Goal: Transaction & Acquisition: Book appointment/travel/reservation

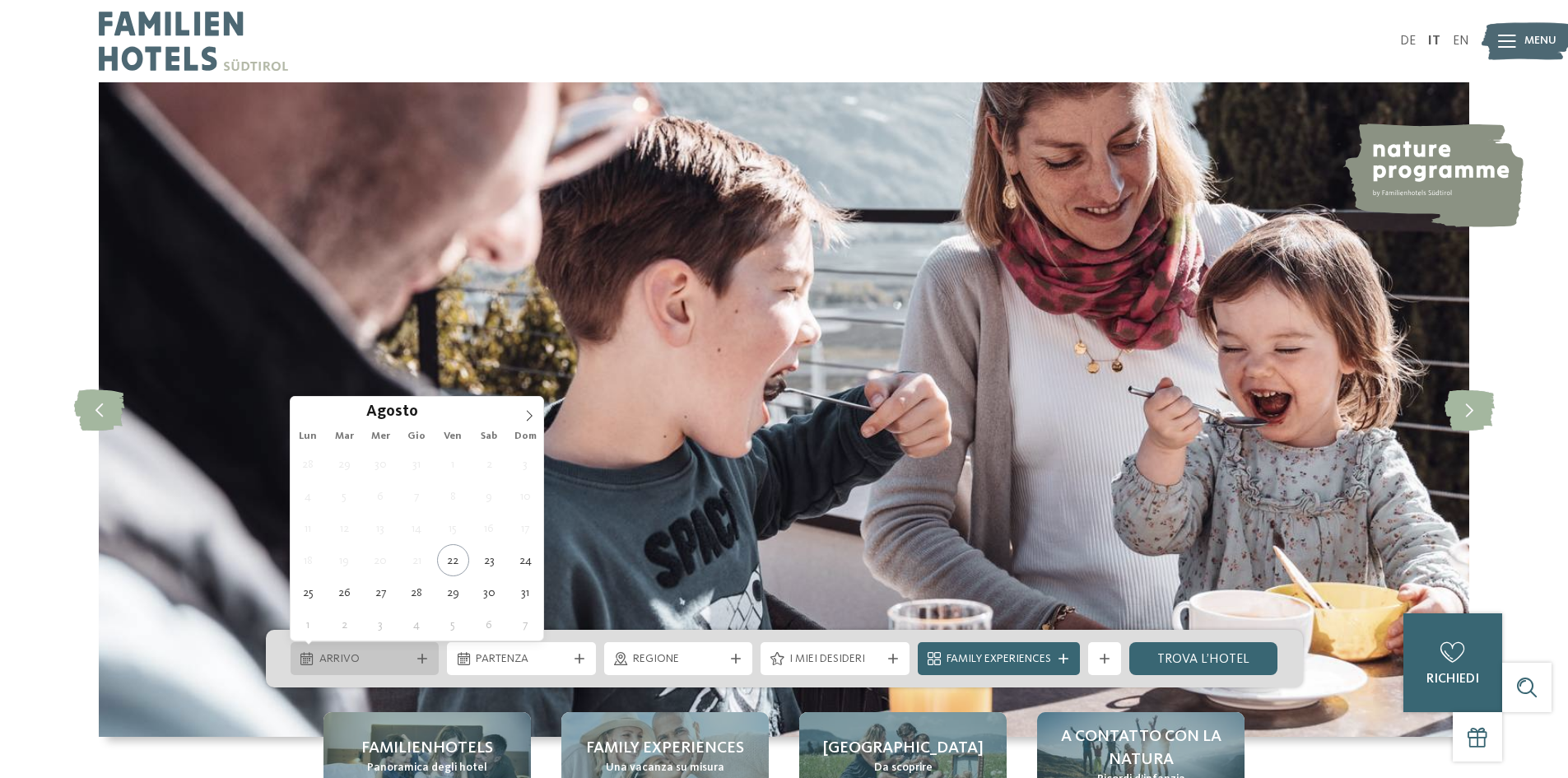
click at [369, 660] on span "Arrivo" at bounding box center [365, 658] width 91 height 16
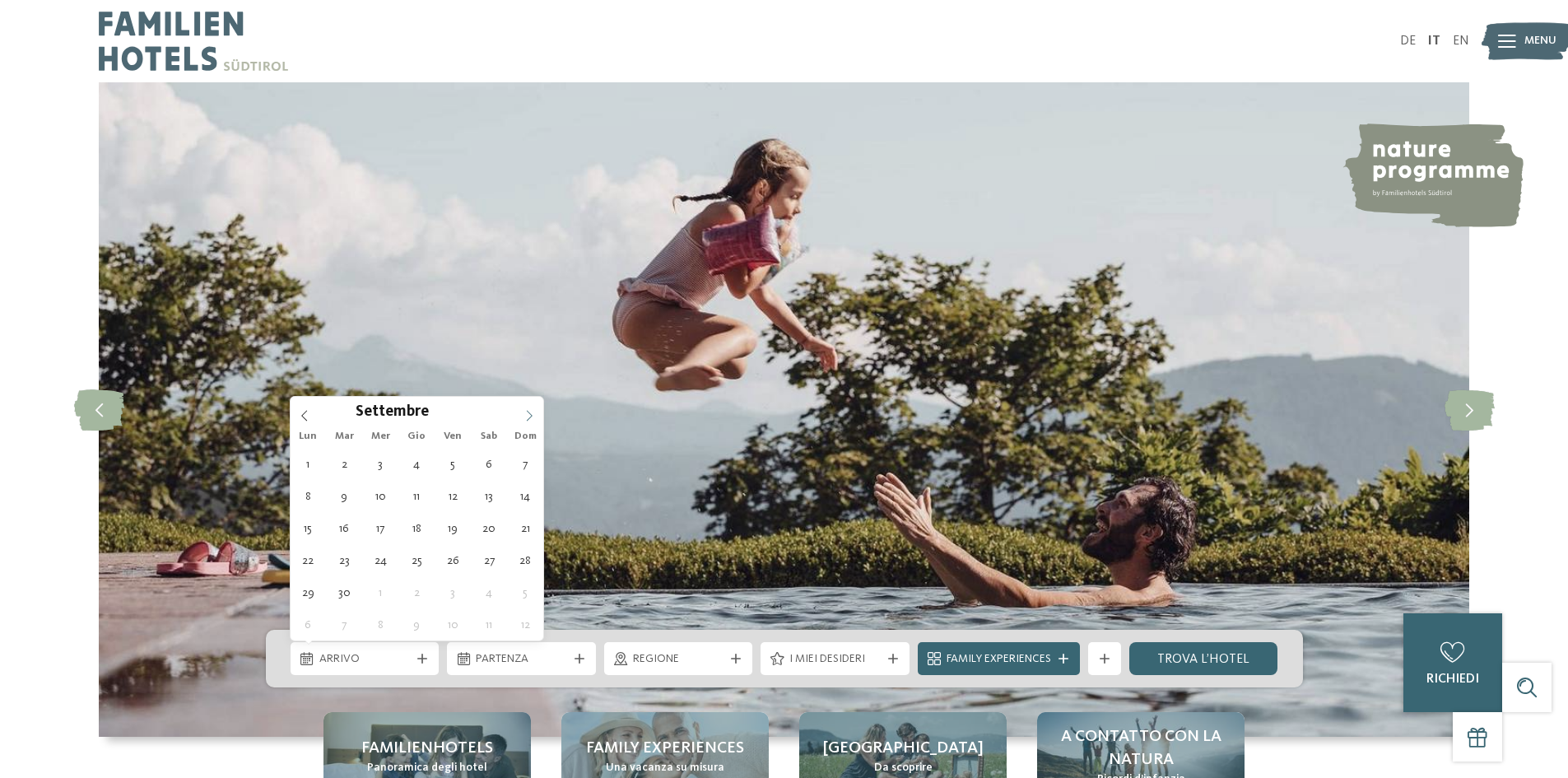
click at [529, 410] on icon at bounding box center [528, 415] width 11 height 11
type div "01.09.2025"
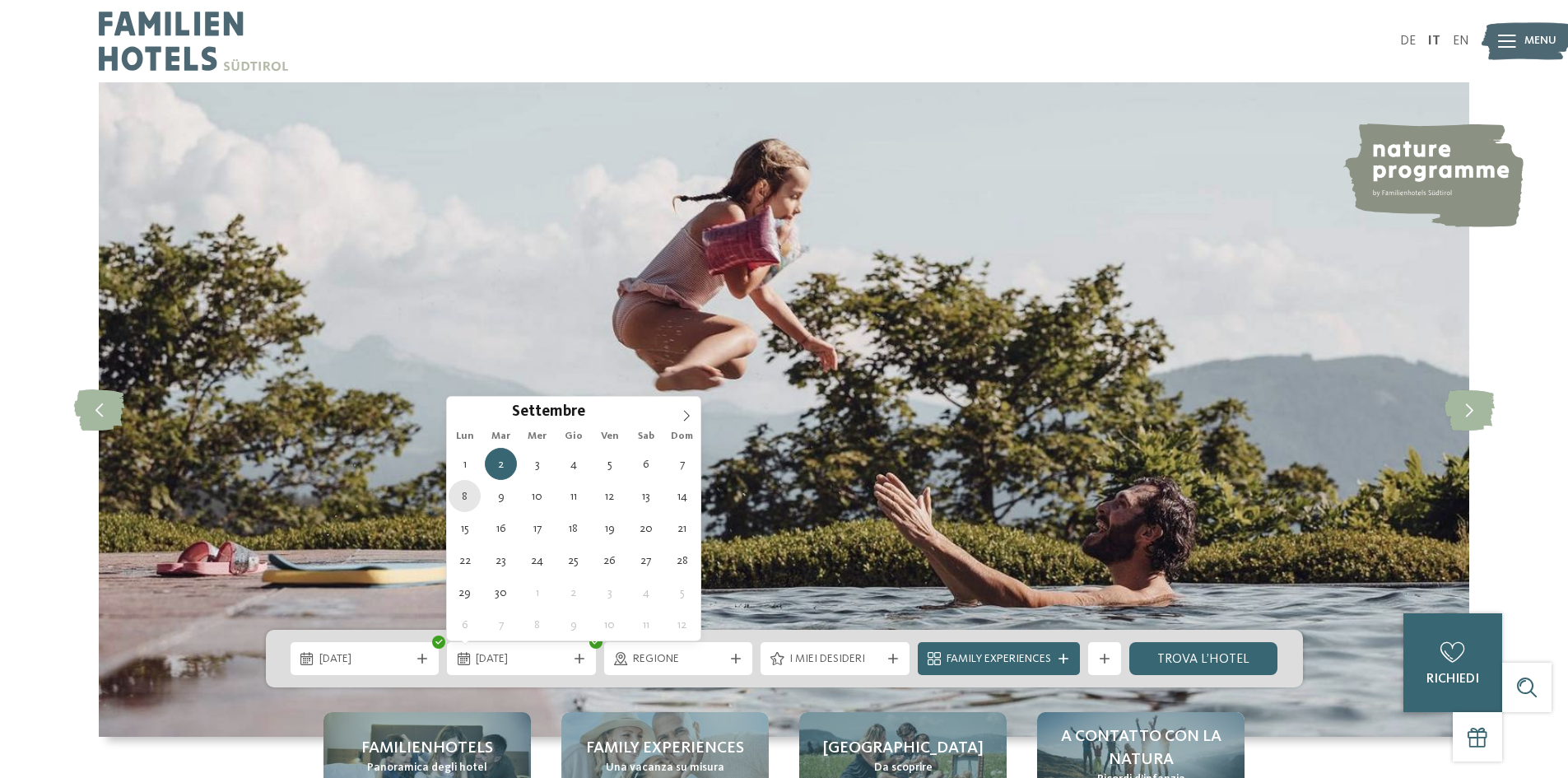
type div "08.09.2025"
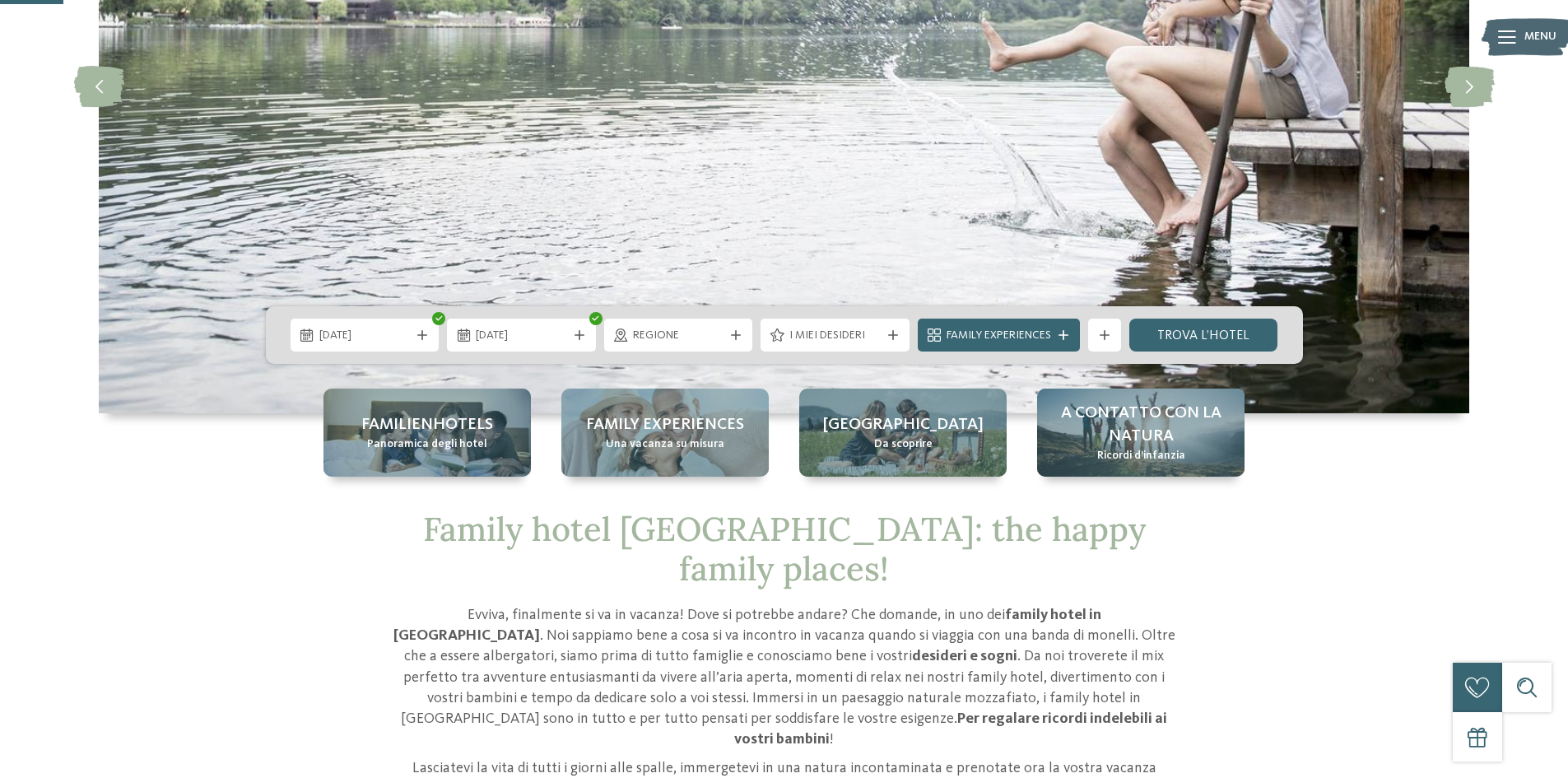
scroll to position [329, 0]
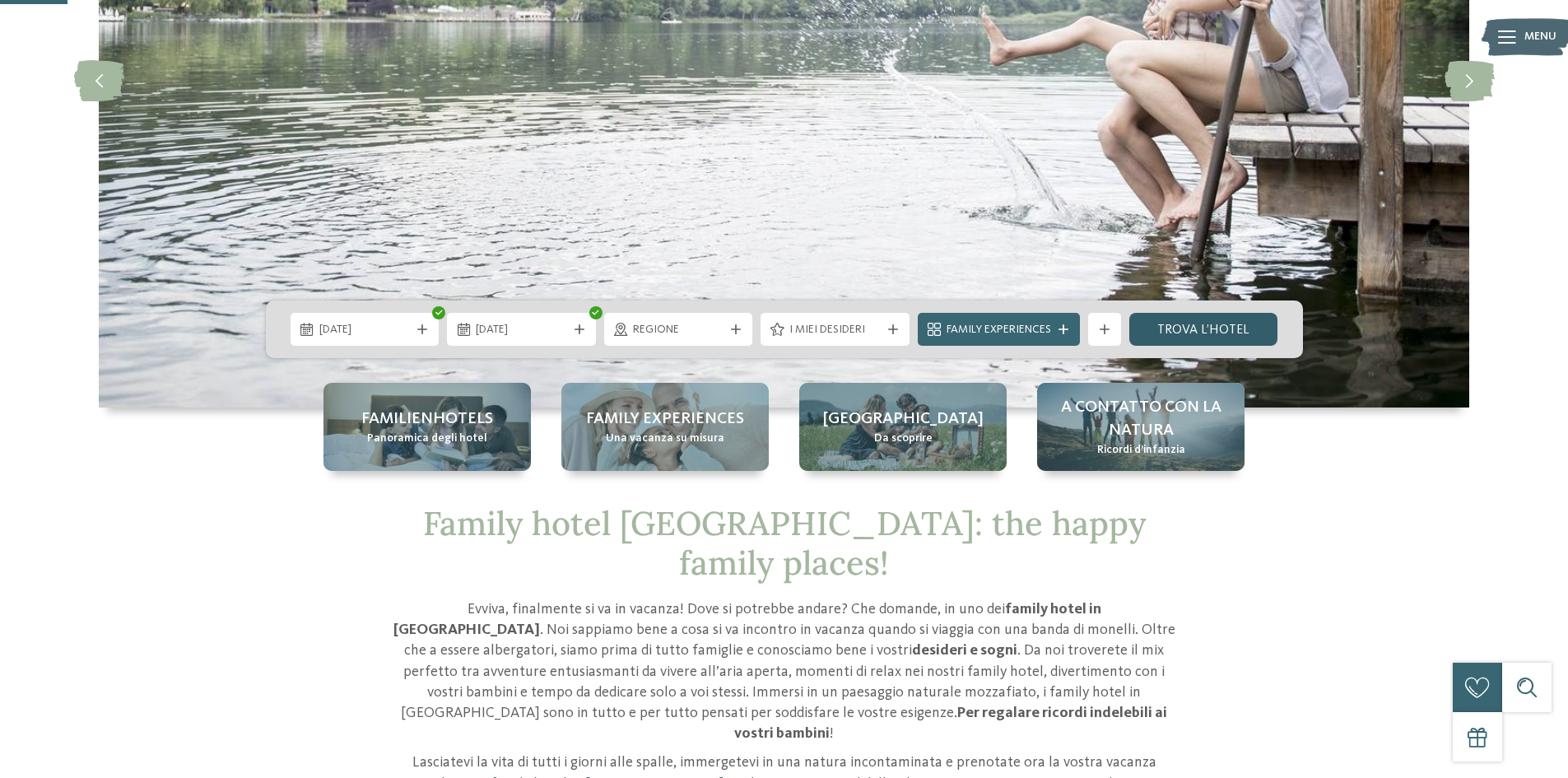
click at [1169, 327] on link "trova l’hotel" at bounding box center [1204, 329] width 149 height 33
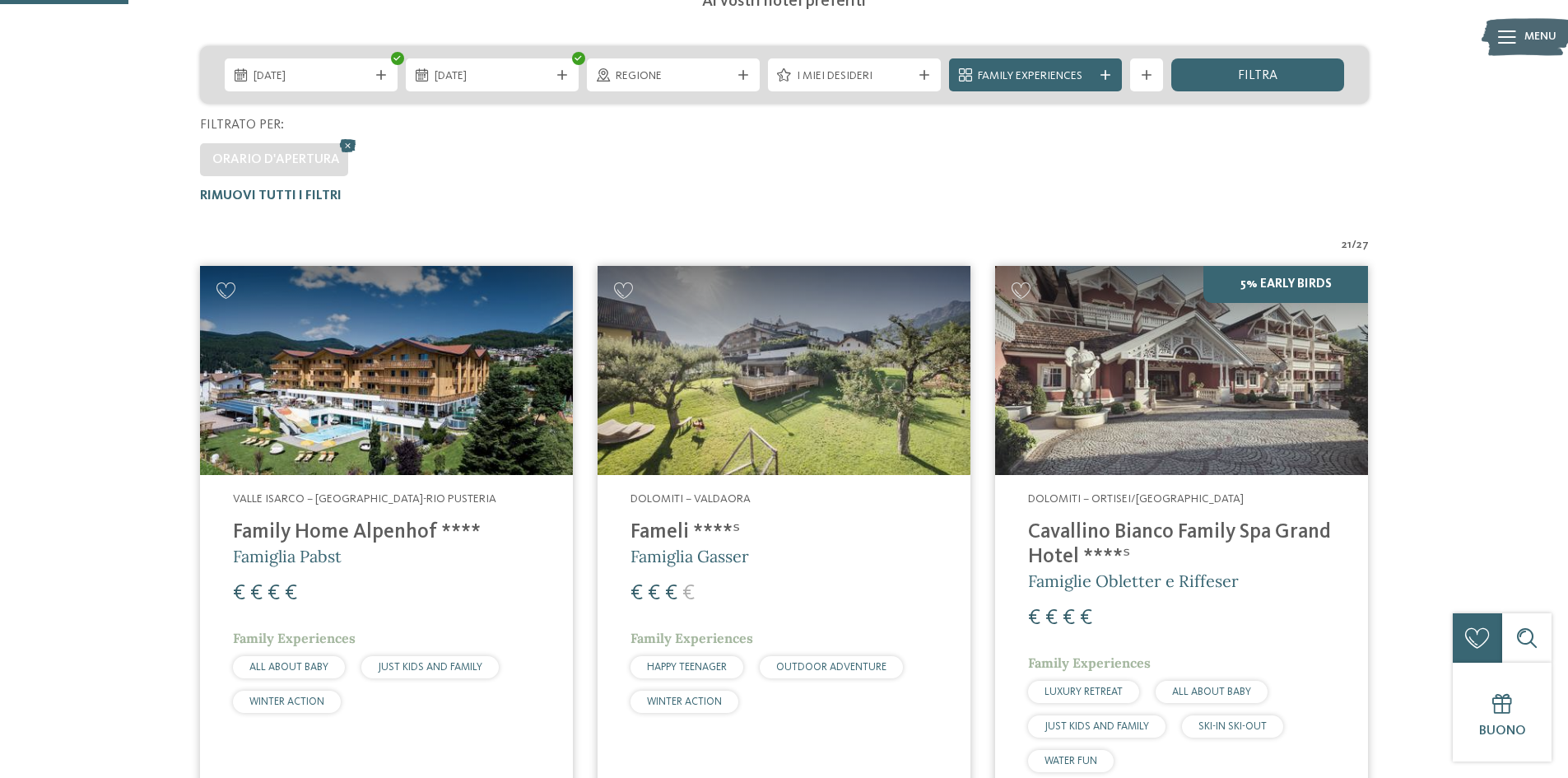
scroll to position [375, 0]
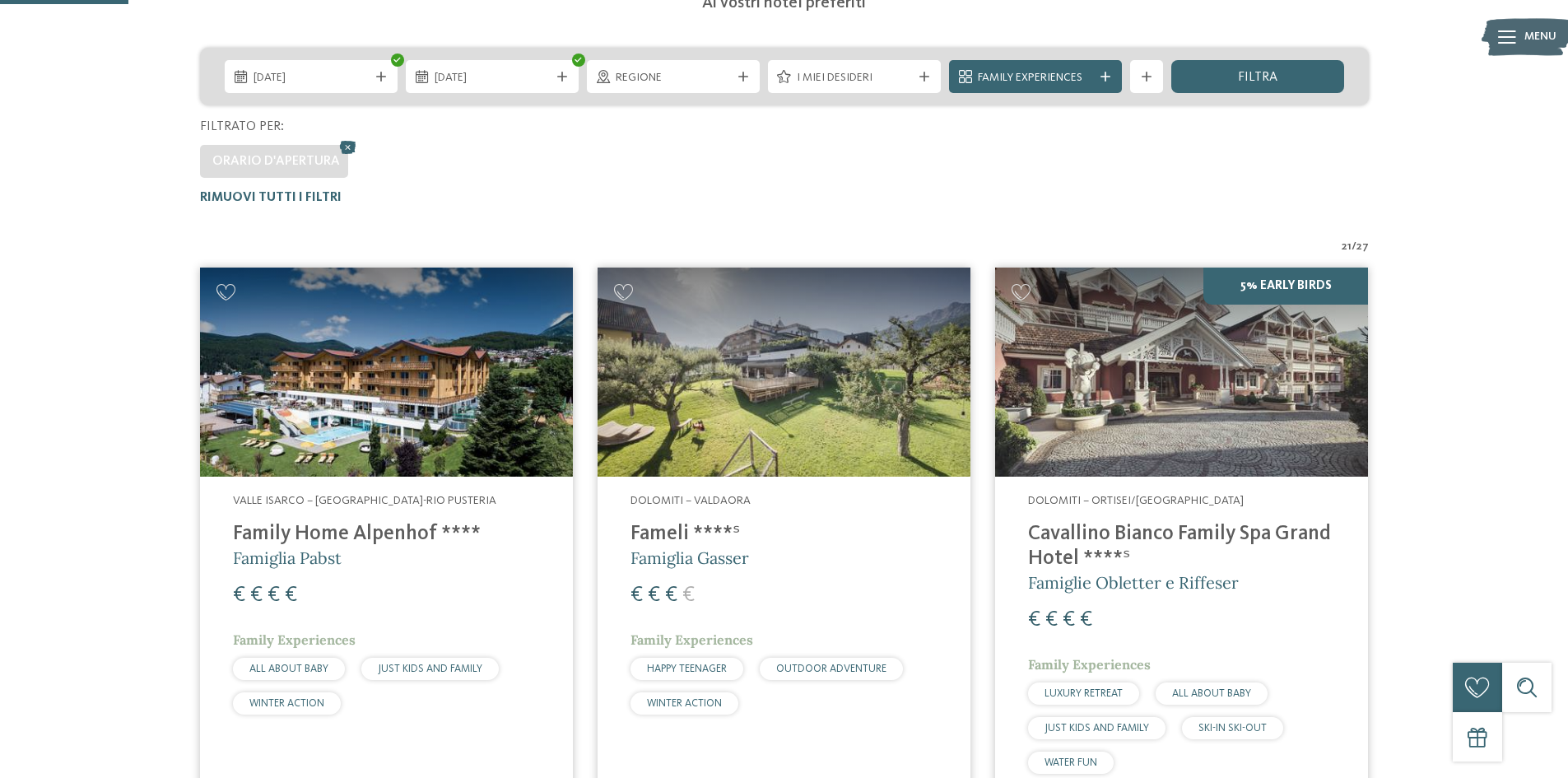
click at [350, 382] on img at bounding box center [386, 372] width 373 height 209
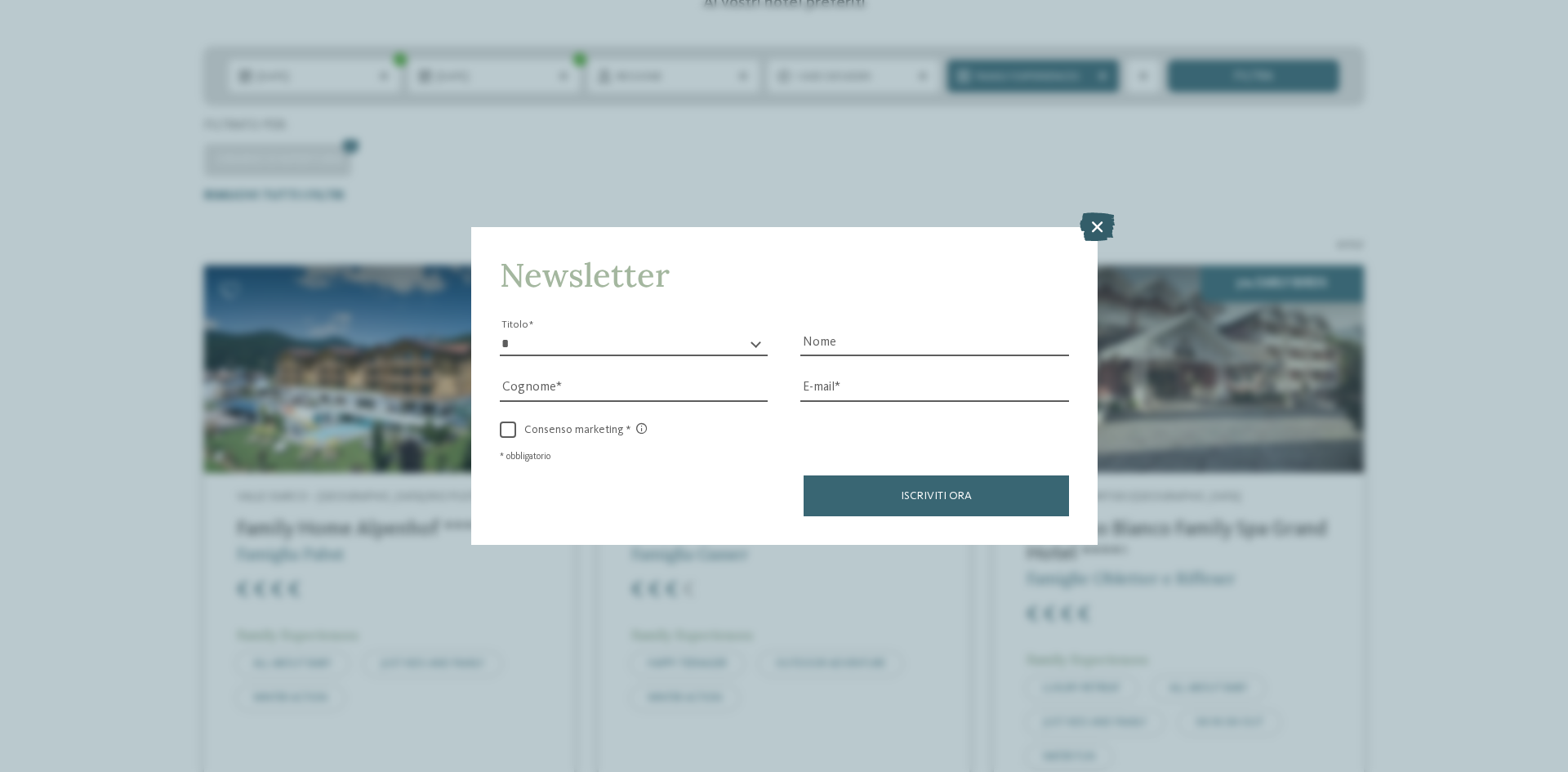
click at [1095, 232] on icon at bounding box center [1097, 227] width 35 height 29
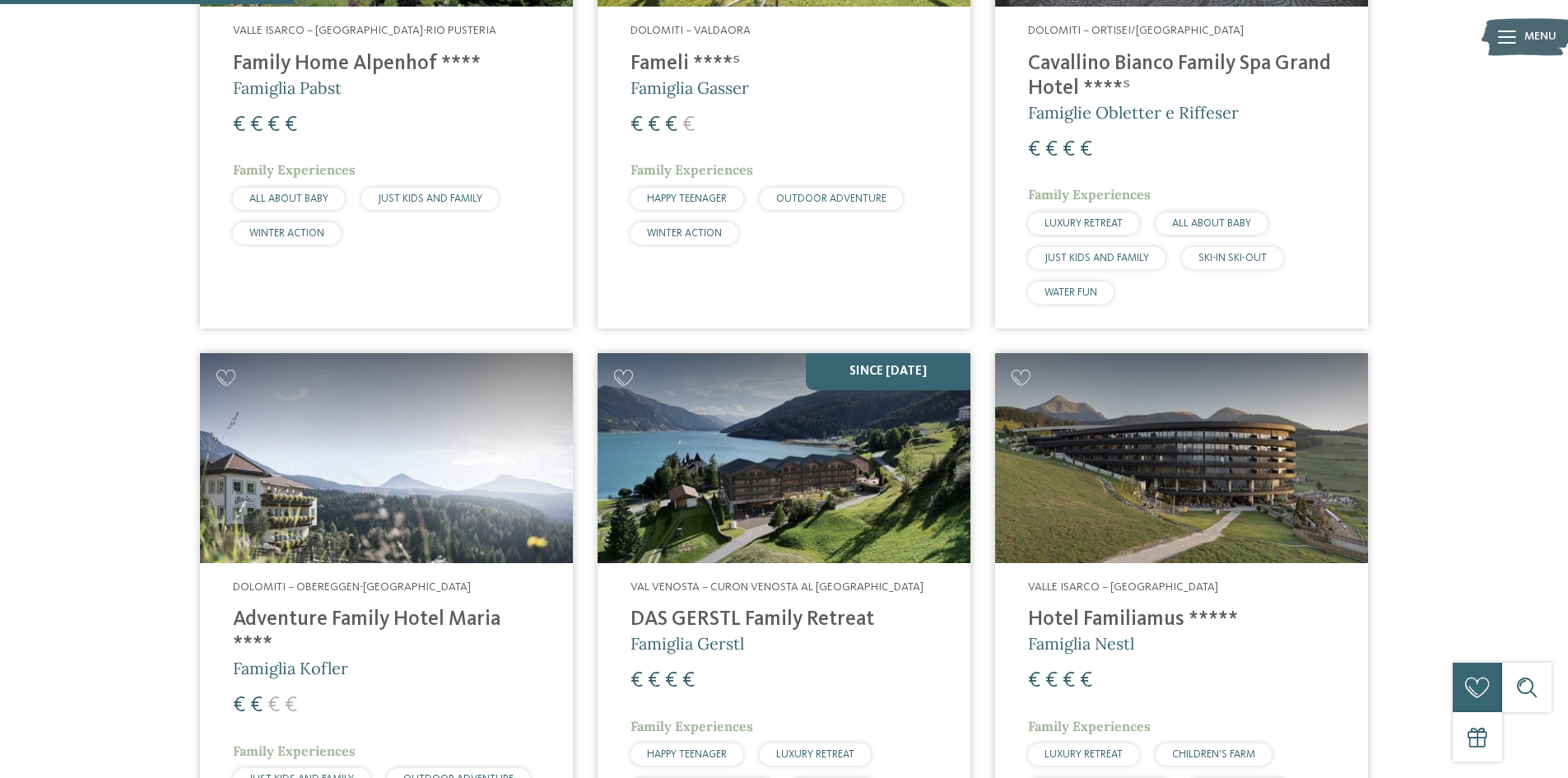
scroll to position [869, 0]
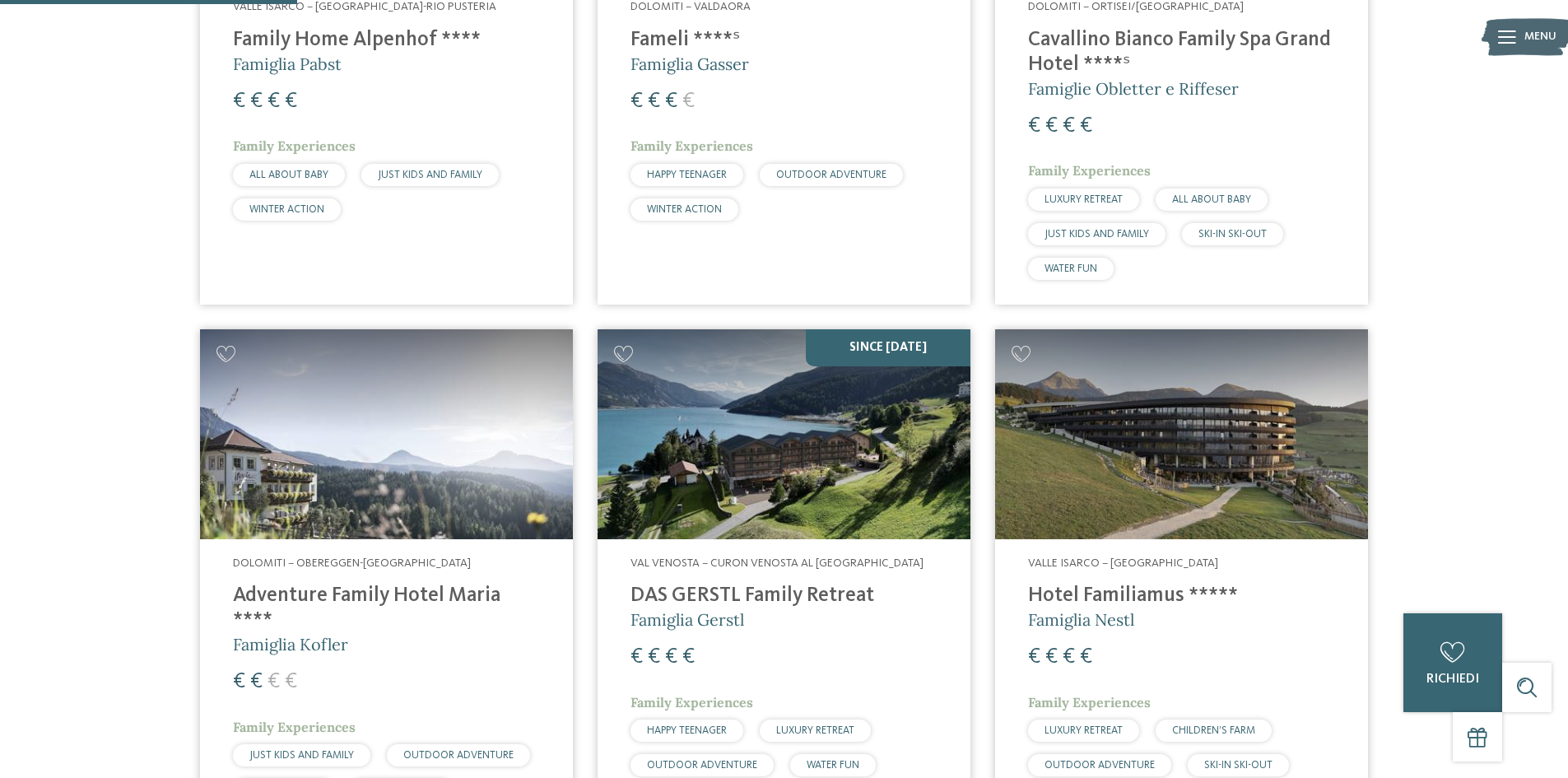
click at [1278, 435] on img at bounding box center [1182, 433] width 373 height 209
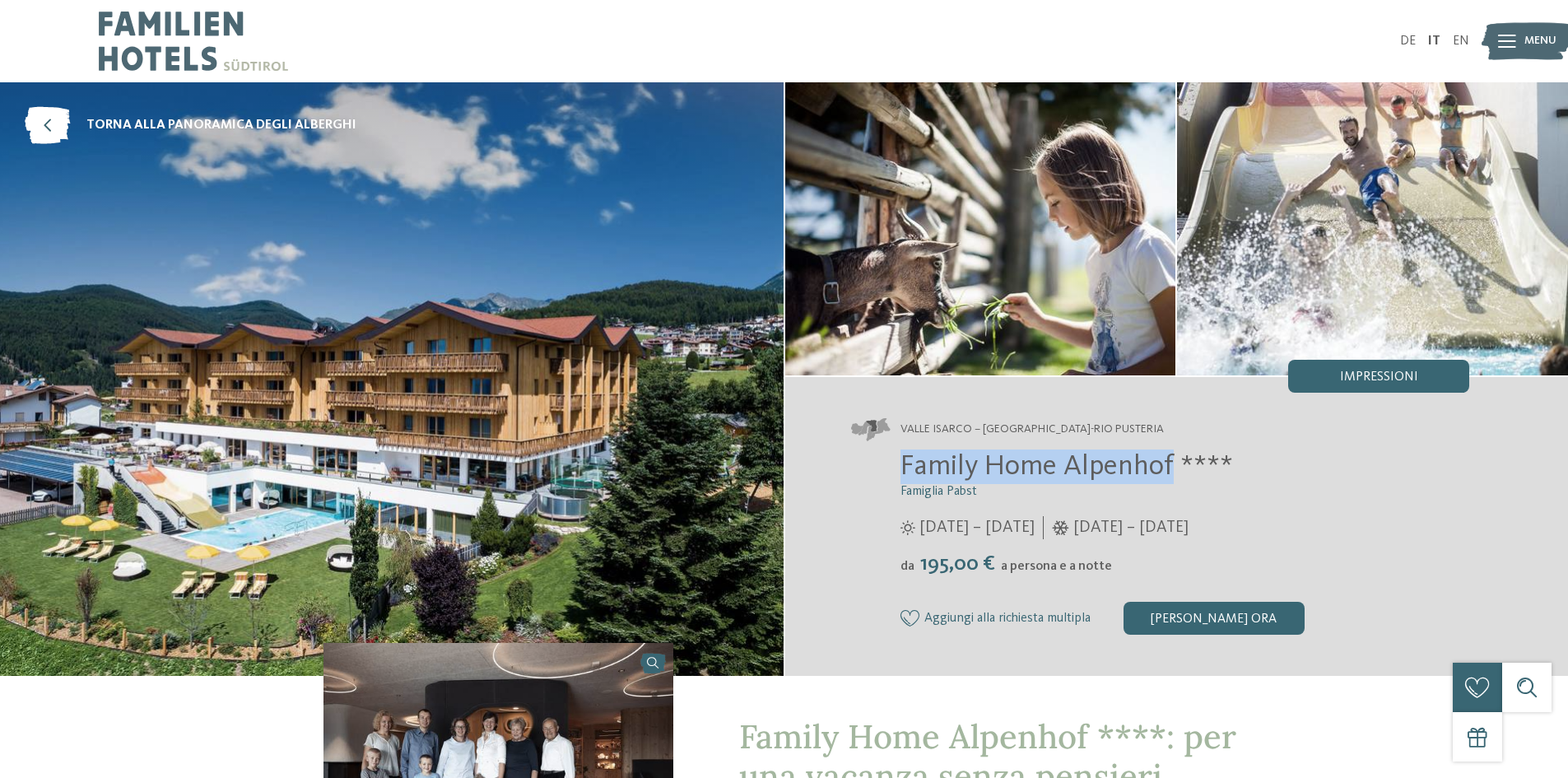
drag, startPoint x: 901, startPoint y: 468, endPoint x: 1174, endPoint y: 457, distance: 273.2
click at [1174, 457] on span "Family Home Alpenhof ****" at bounding box center [1066, 466] width 333 height 29
copy span "Family Home Alpenhof"
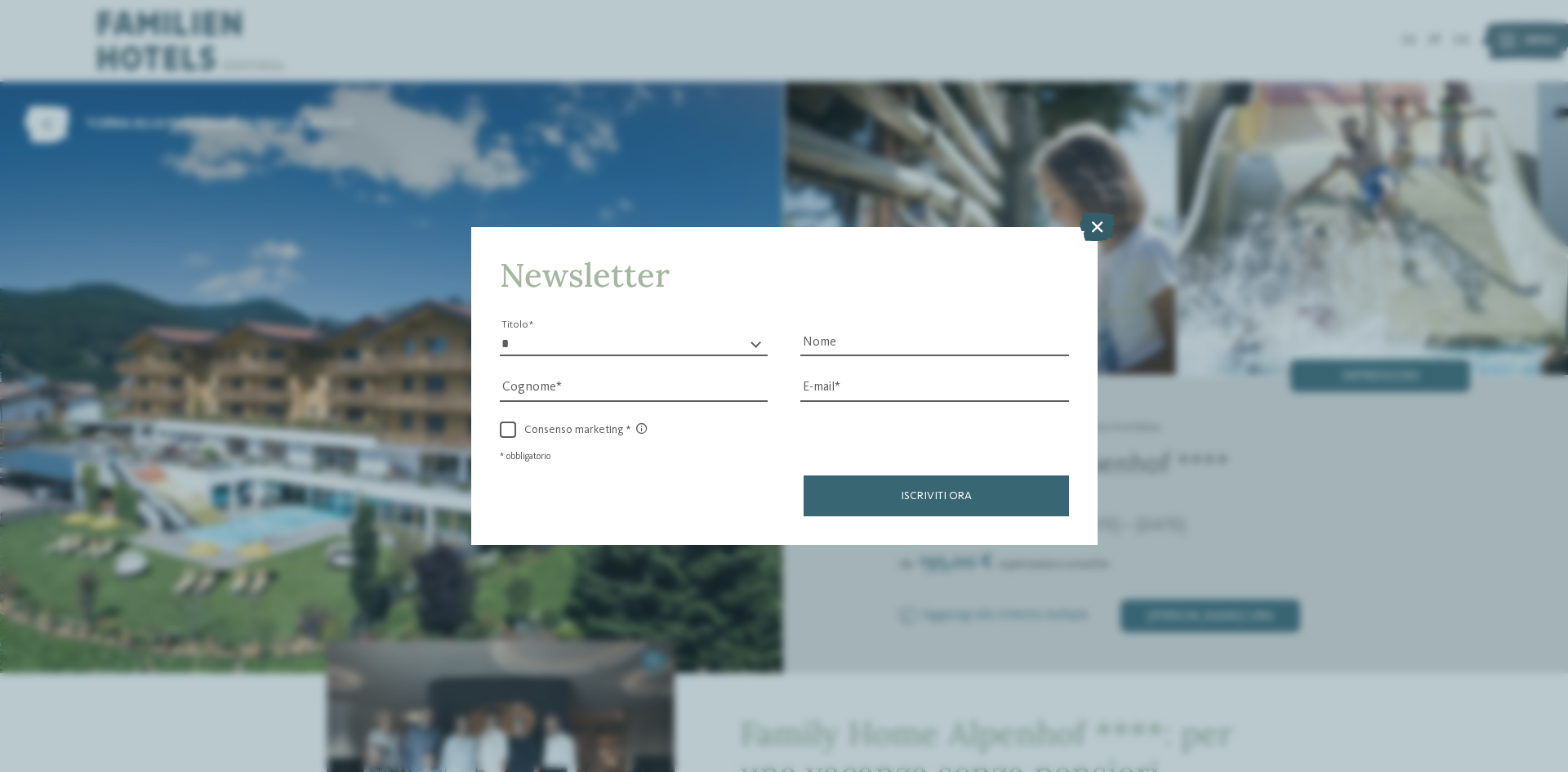
click at [1110, 220] on icon at bounding box center [1097, 227] width 35 height 29
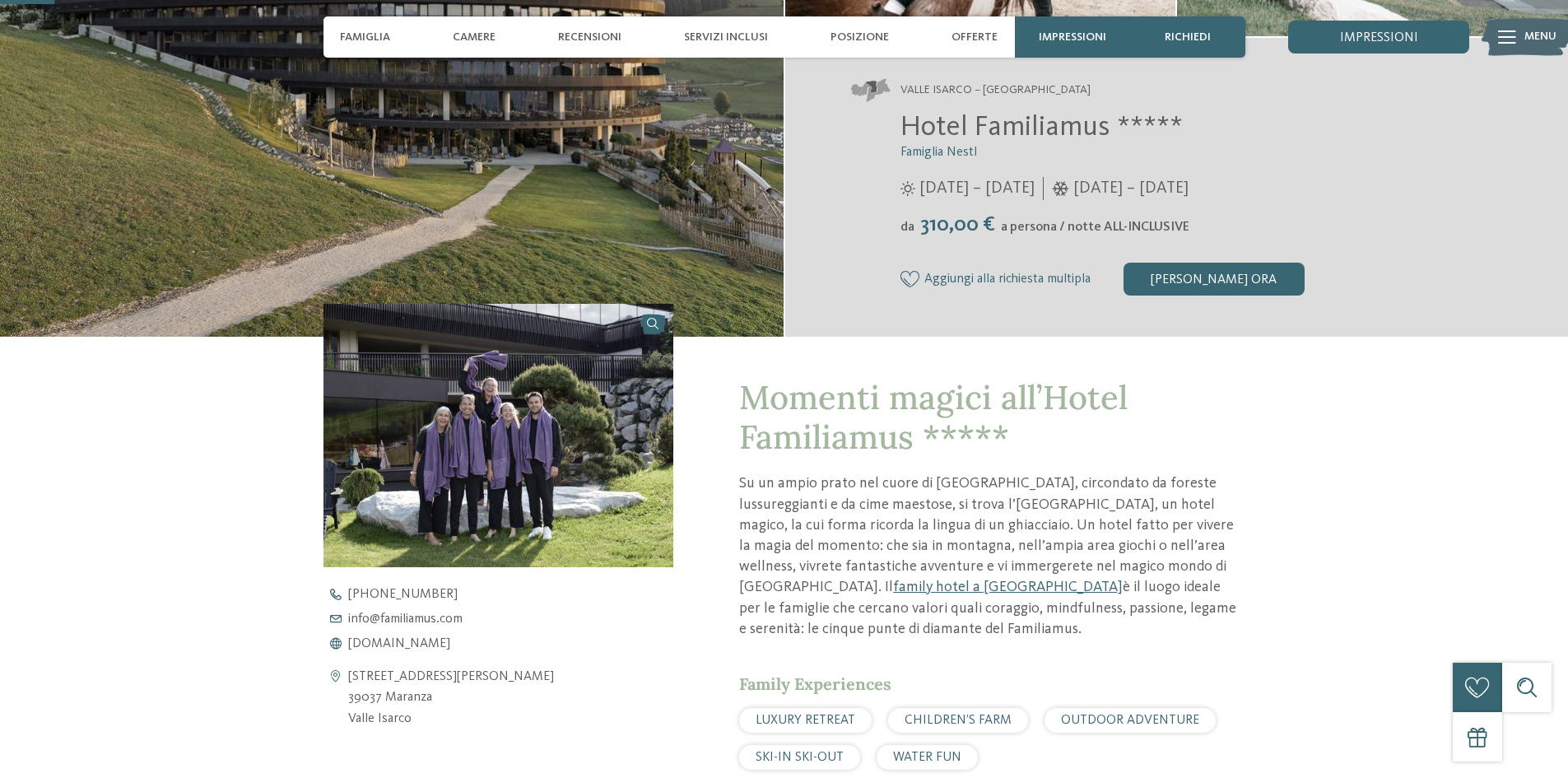
scroll to position [82, 0]
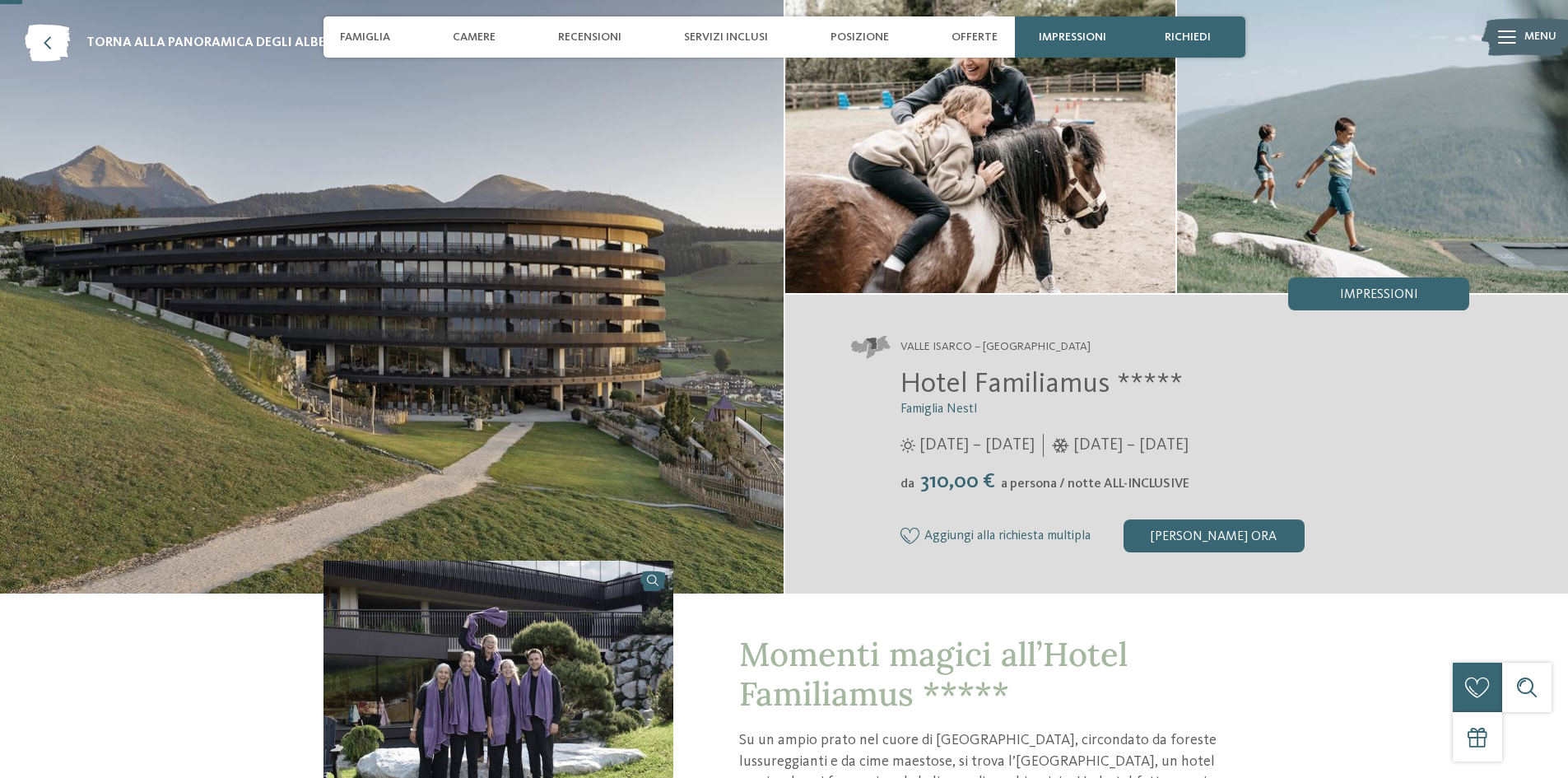
click at [976, 196] on img at bounding box center [980, 146] width 391 height 293
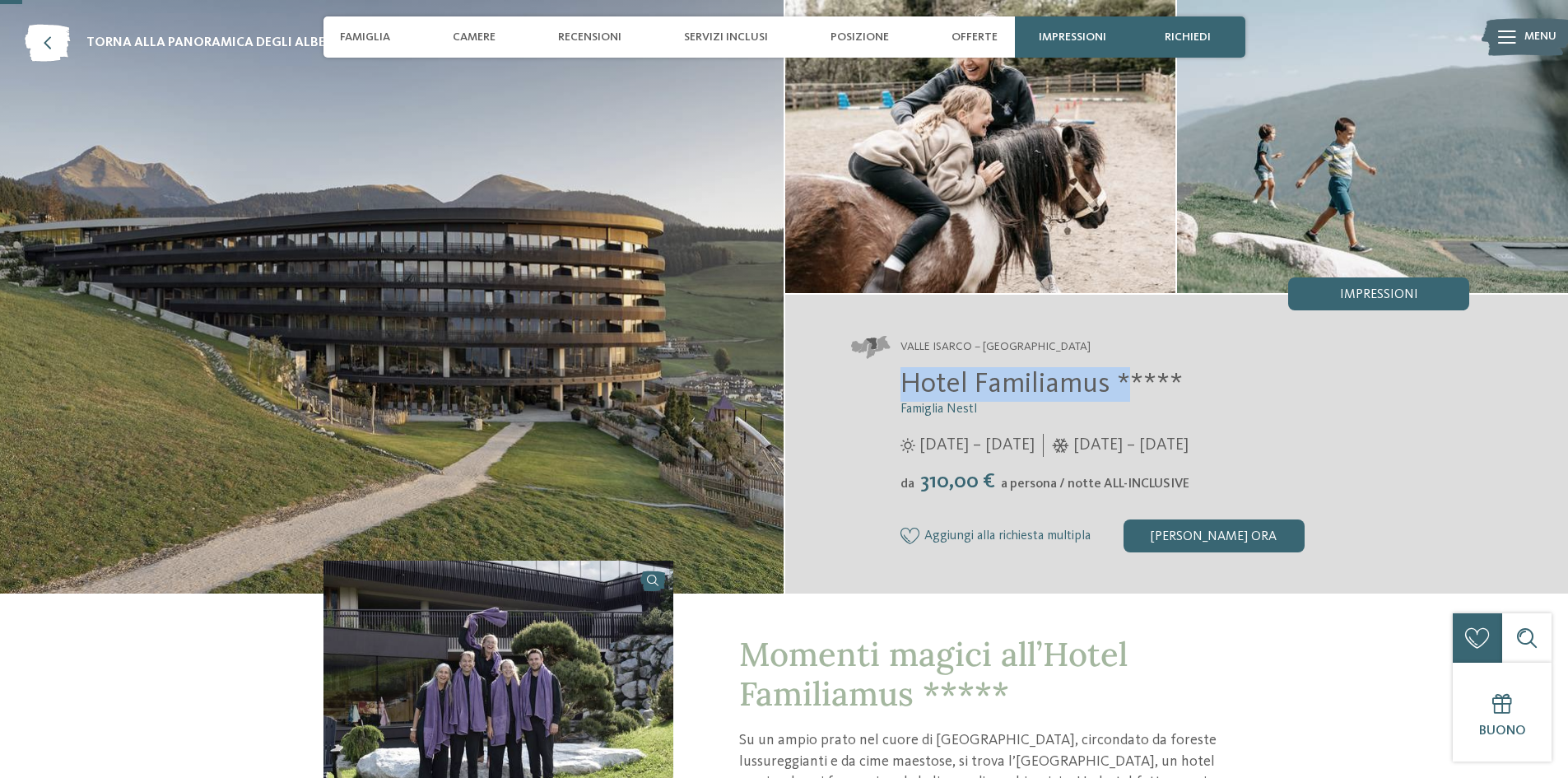
drag, startPoint x: 908, startPoint y: 384, endPoint x: 1121, endPoint y: 380, distance: 213.0
click at [1121, 380] on span "Hotel Familiamus *****" at bounding box center [1041, 384] width 282 height 29
copy span "Hotel Familiamus *"
click at [50, 36] on icon at bounding box center [47, 43] width 45 height 37
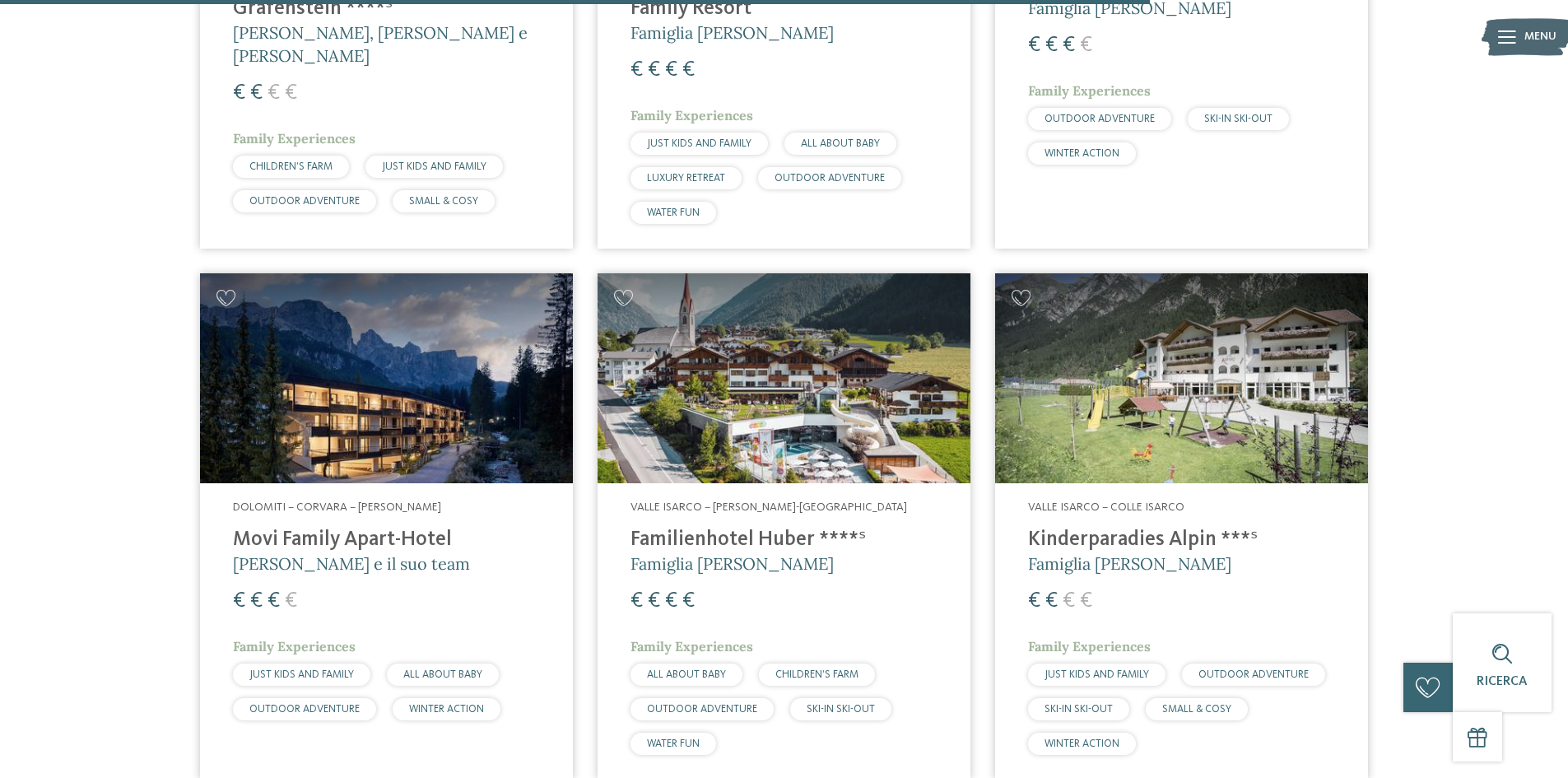
scroll to position [4115, 0]
